Goal: Use online tool/utility: Utilize a website feature to perform a specific function

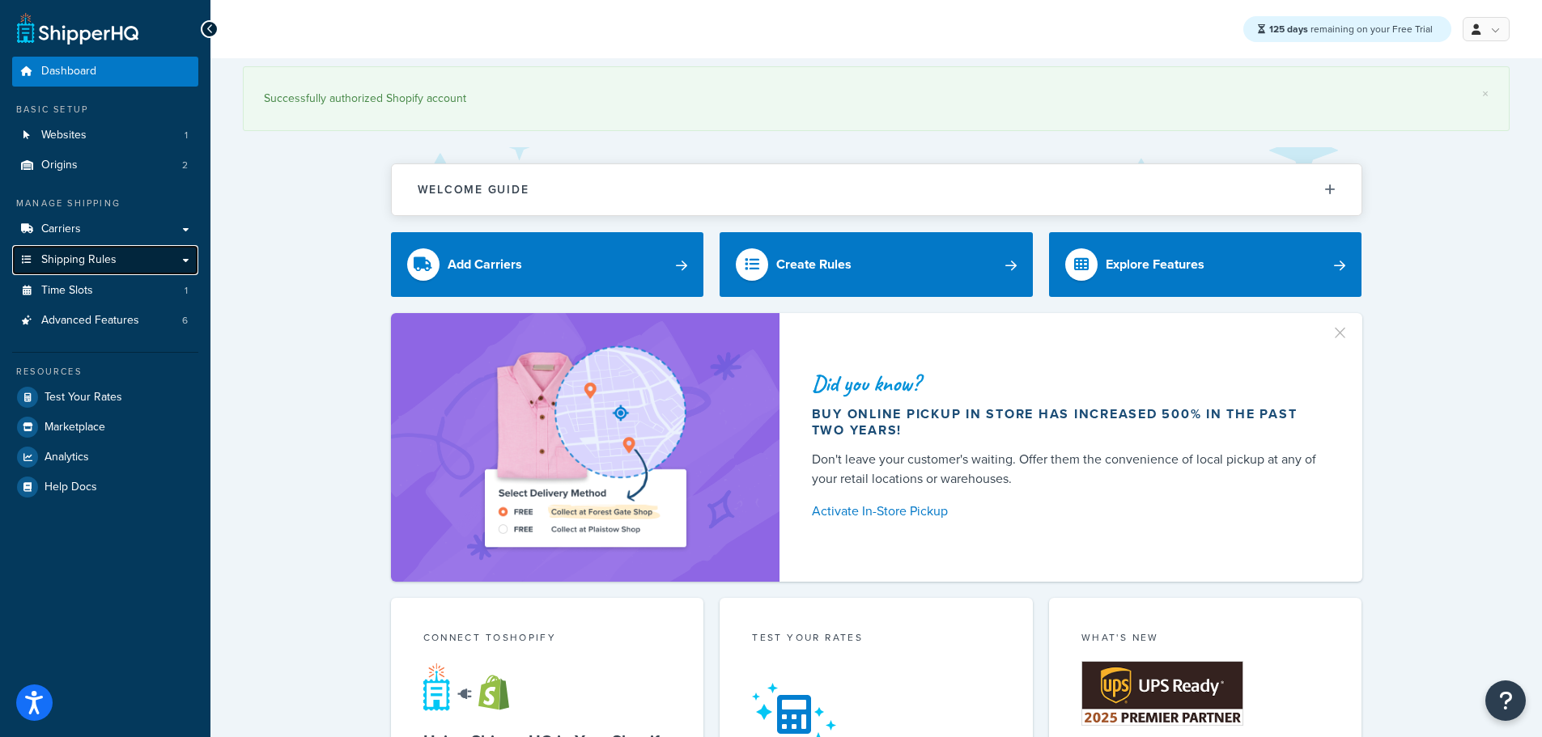
click at [96, 260] on span "Shipping Rules" at bounding box center [78, 260] width 75 height 14
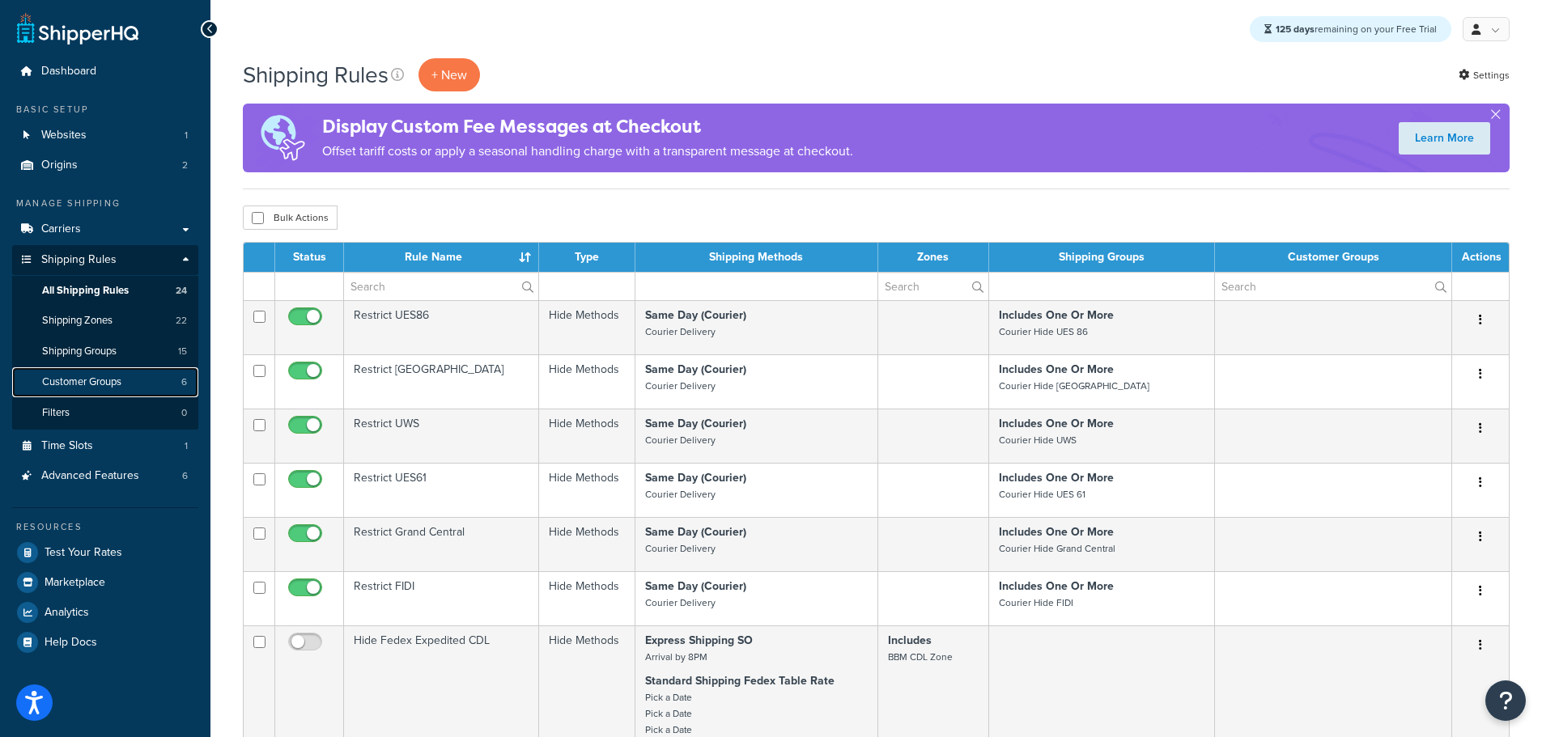
click at [91, 377] on span "Customer Groups" at bounding box center [81, 383] width 79 height 14
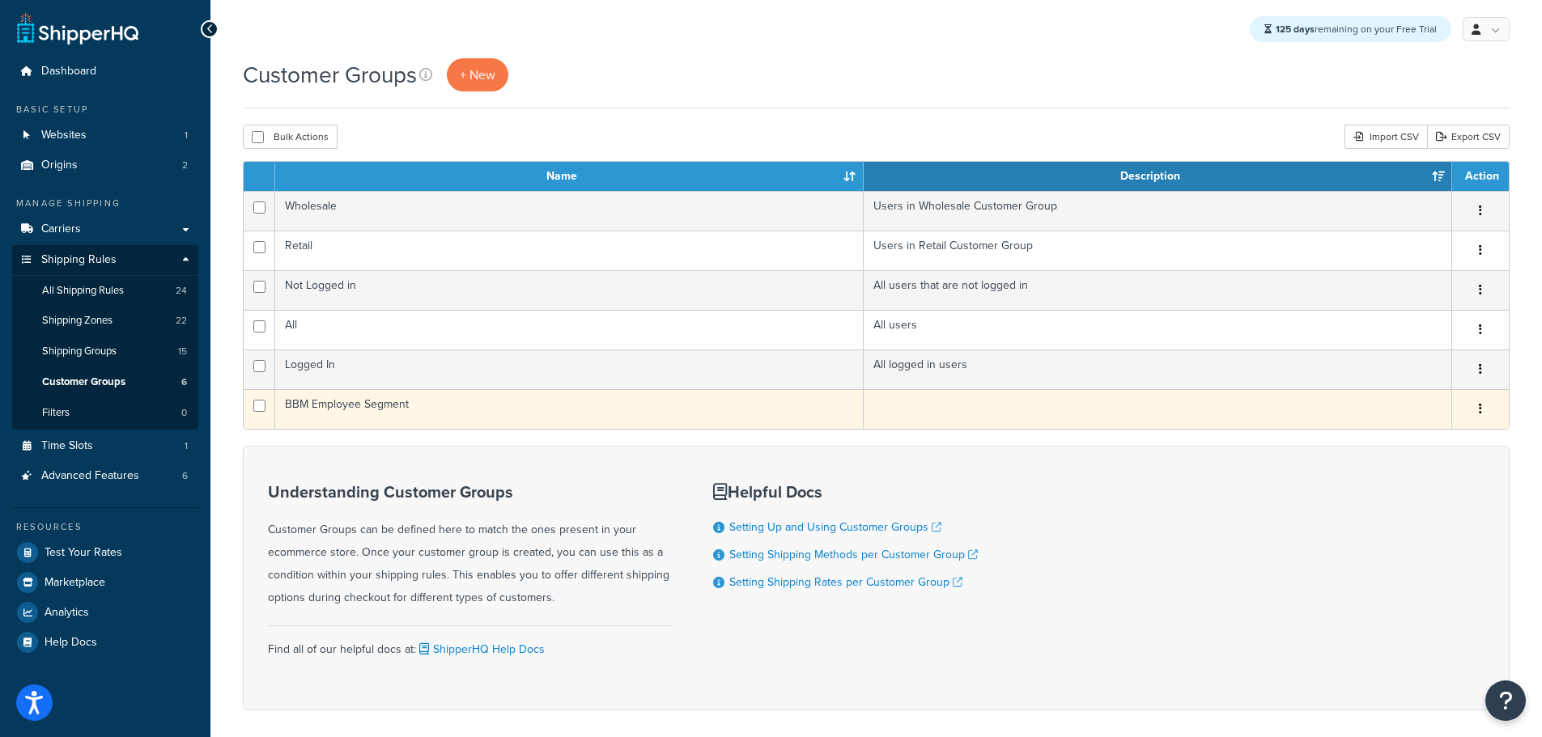
click at [399, 407] on td "BBM Employee Segment" at bounding box center [569, 409] width 588 height 40
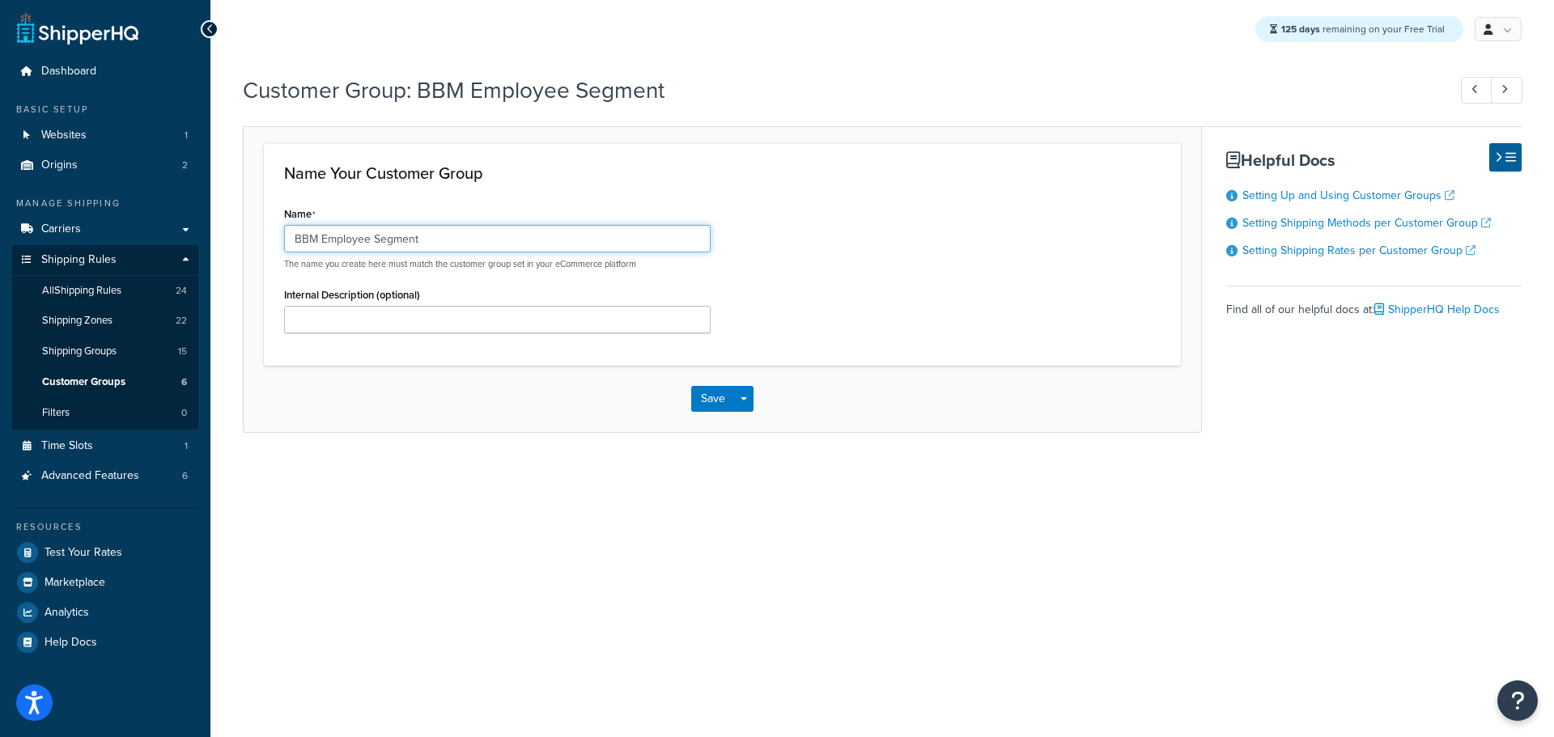
drag, startPoint x: 440, startPoint y: 238, endPoint x: 371, endPoint y: 240, distance: 69.6
click at [371, 240] on input "BBM Employee Segment" at bounding box center [497, 239] width 427 height 28
type input "BBM Employee"
click at [713, 406] on button "Save" at bounding box center [713, 399] width 44 height 26
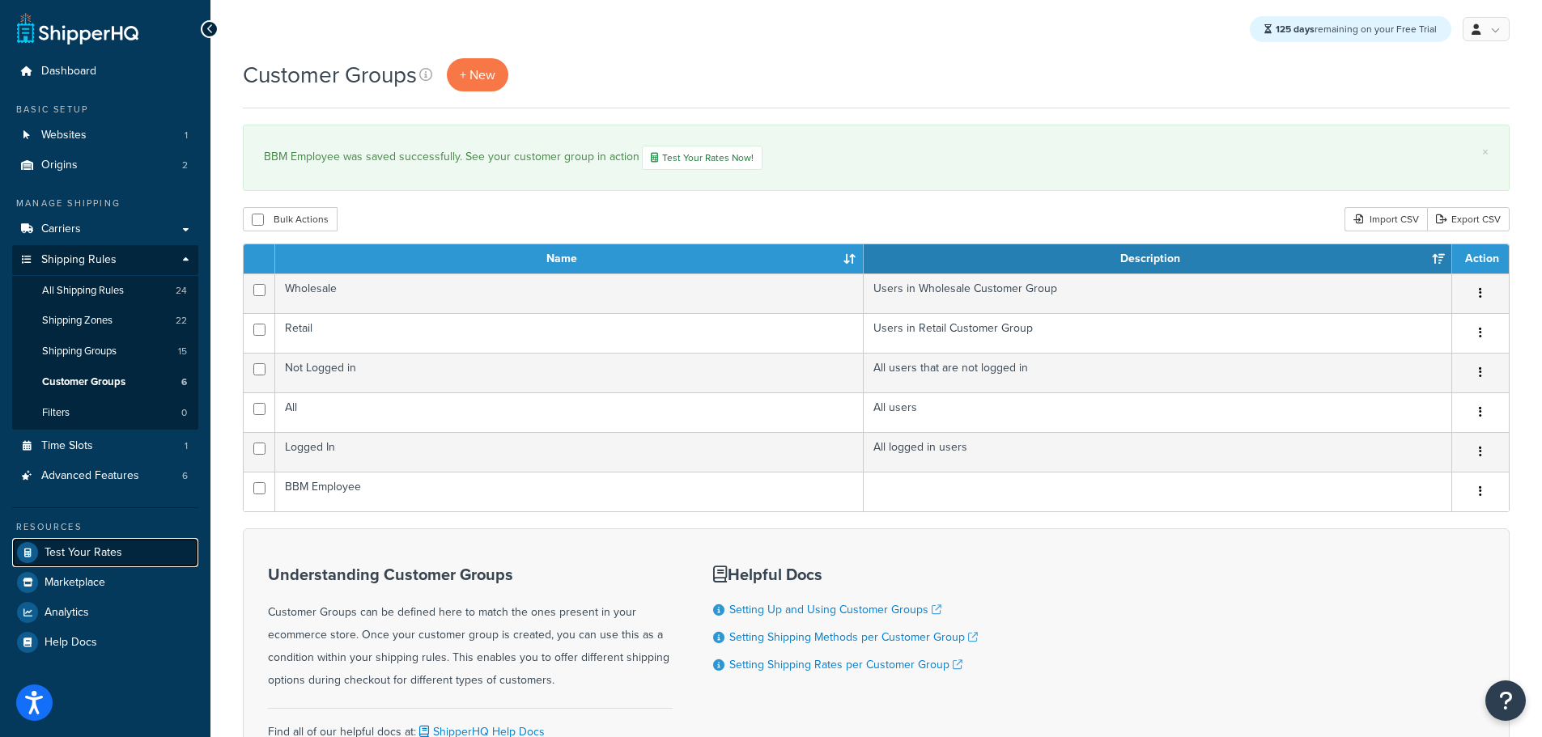
click at [108, 546] on span "Test Your Rates" at bounding box center [84, 553] width 78 height 14
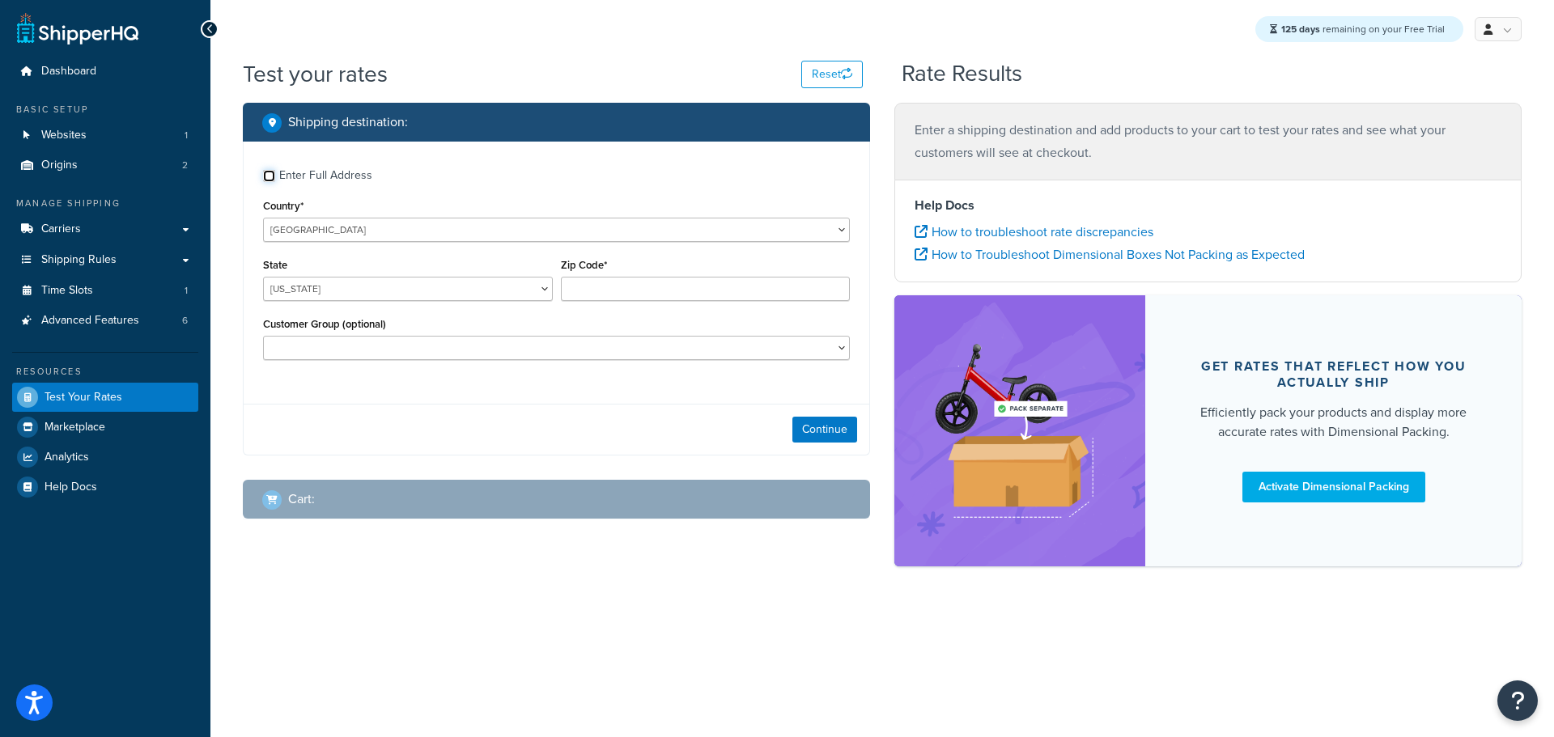
click at [270, 180] on input "Enter Full Address" at bounding box center [269, 176] width 12 height 12
checkbox input "true"
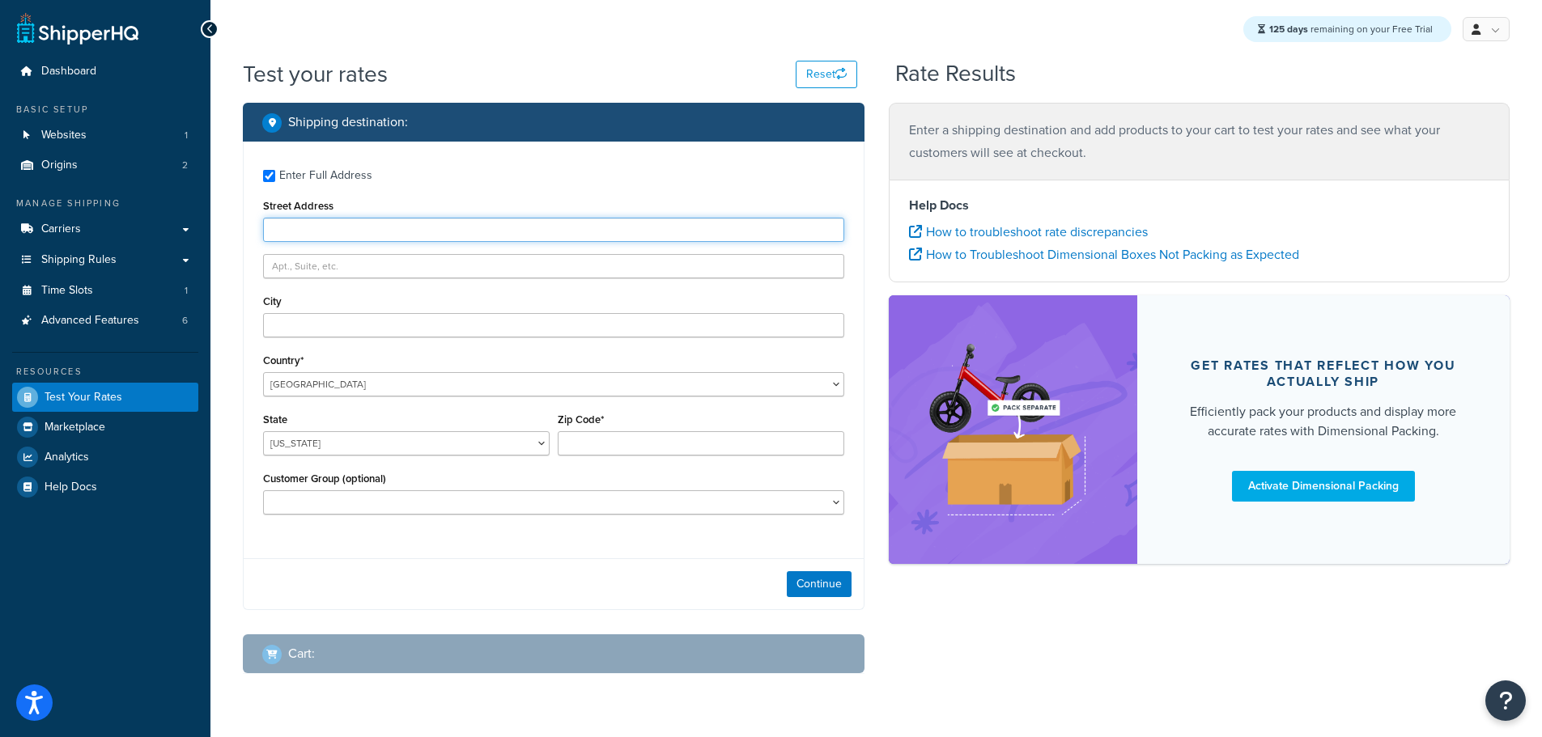
click at [313, 238] on input "Street Address" at bounding box center [553, 230] width 581 height 24
type input "103 Coachmans Trail"
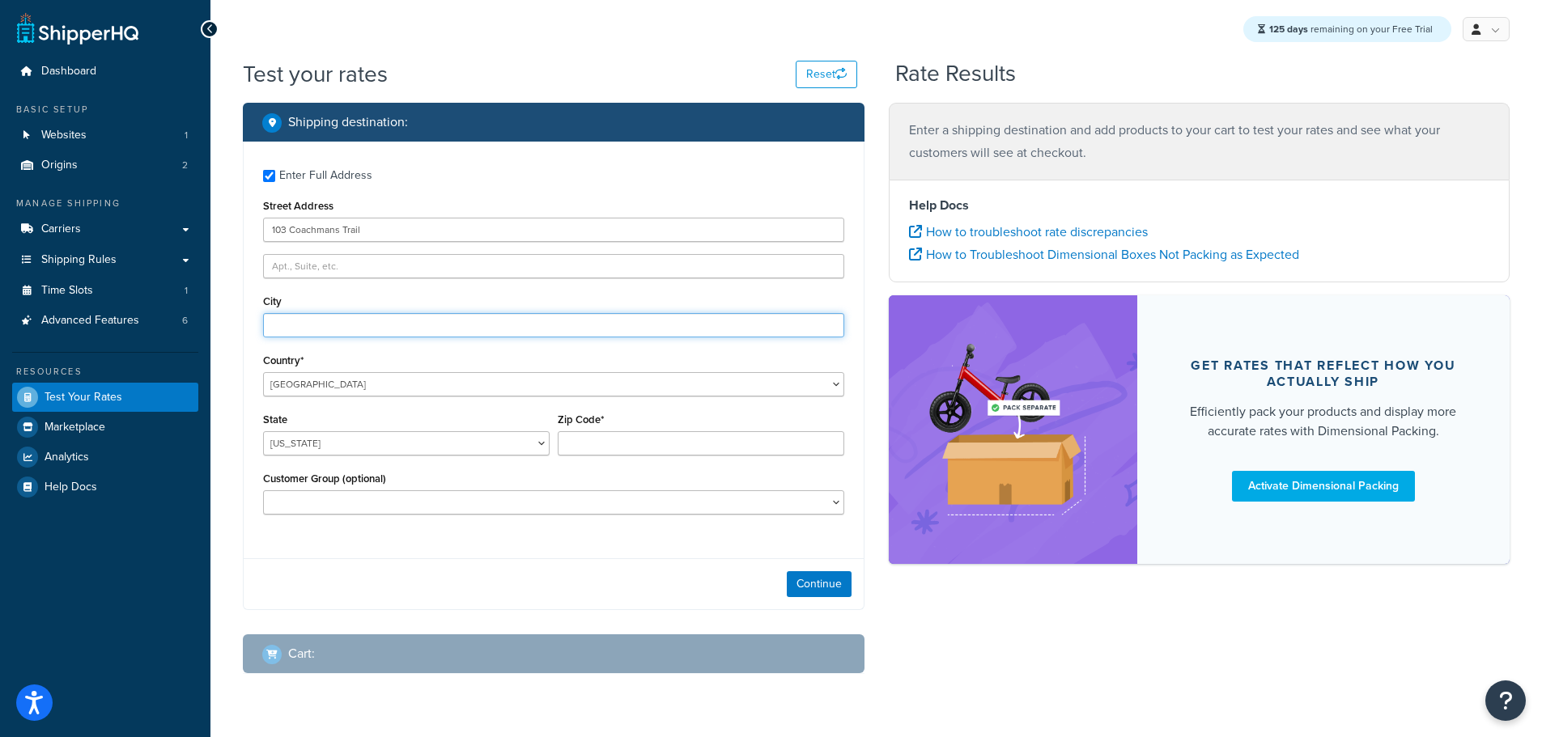
type input "Asheville"
select select "NC"
type input "28803"
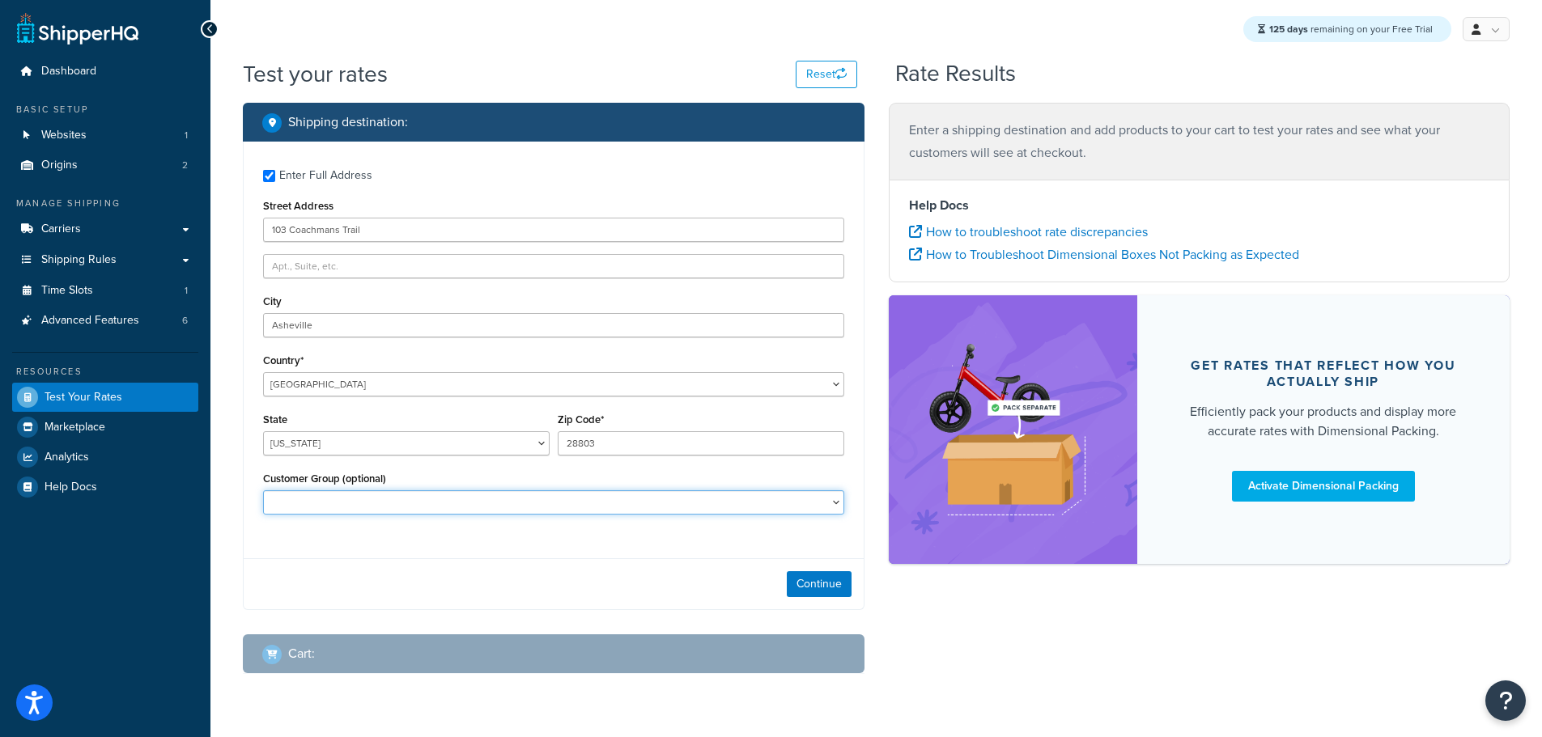
click at [712, 501] on select "BBM Employee Logged In Not Logged in Retail Wholesale" at bounding box center [553, 502] width 581 height 24
select select "BBM Employee"
click at [263, 492] on select "BBM Employee Logged In Not Logged in Retail Wholesale" at bounding box center [553, 502] width 581 height 24
click at [823, 592] on button "Continue" at bounding box center [819, 584] width 65 height 26
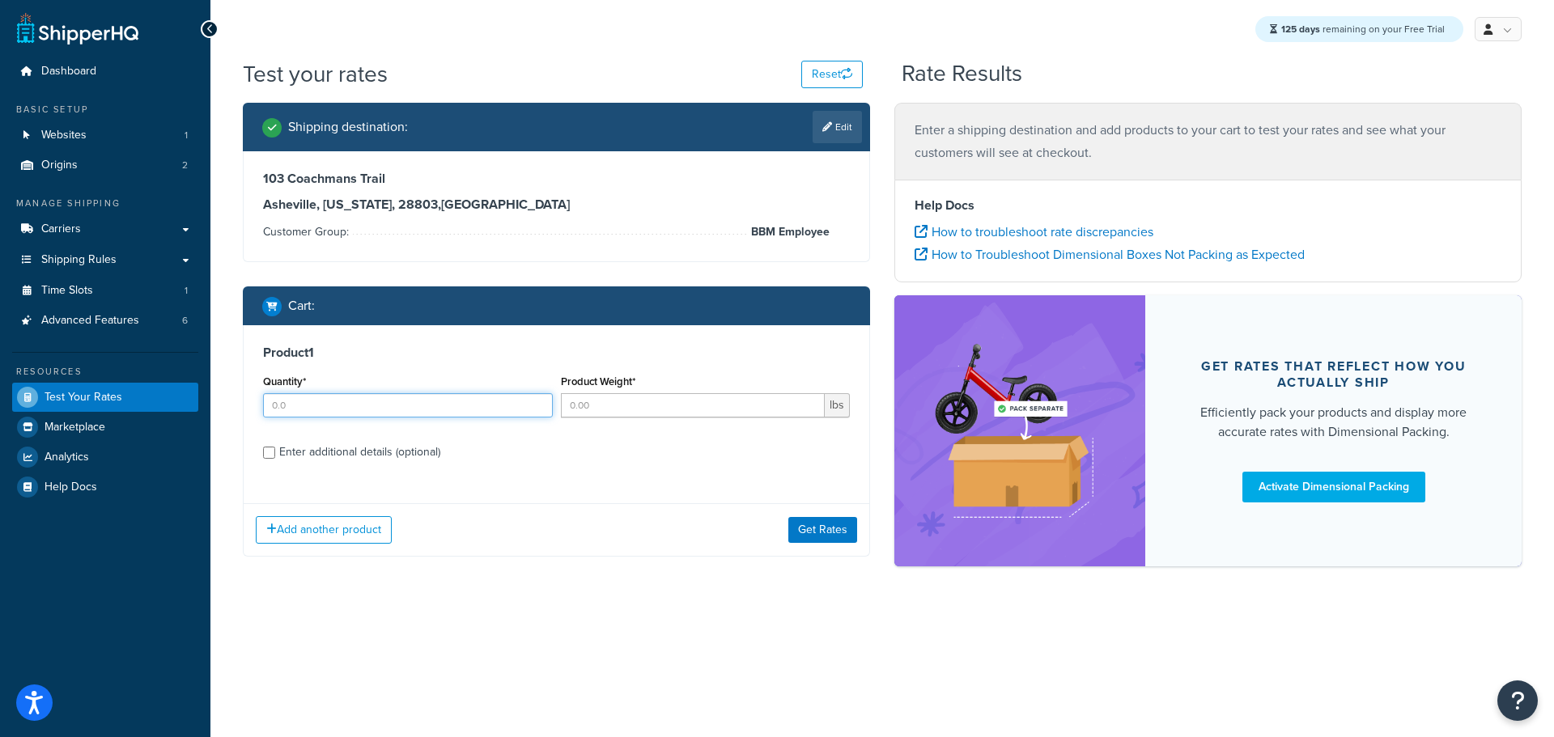
click at [539, 397] on input "Quantity*" at bounding box center [408, 405] width 290 height 24
type input "1"
click at [537, 401] on input "1" at bounding box center [408, 405] width 290 height 24
type input "1"
click at [807, 400] on input "1" at bounding box center [693, 405] width 265 height 24
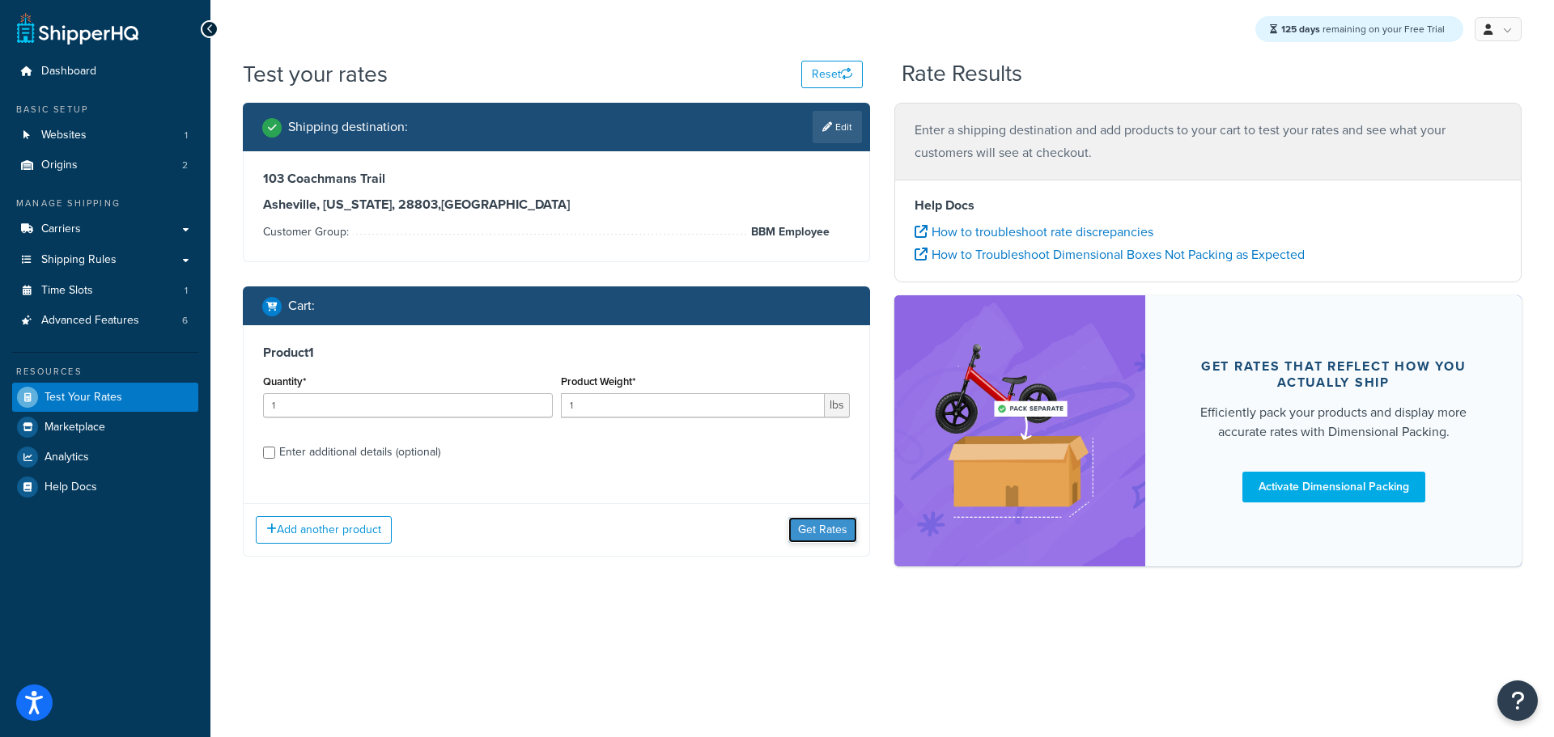
click at [838, 535] on button "Get Rates" at bounding box center [822, 530] width 69 height 26
